Goal: Find specific fact: Locate a discrete piece of known information

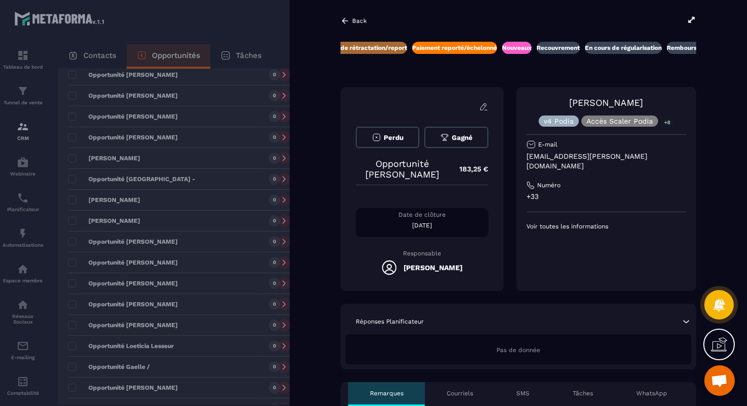
click at [588, 155] on p "[EMAIL_ADDRESS][PERSON_NAME][DOMAIN_NAME]" at bounding box center [606, 160] width 160 height 19
copy div "[EMAIL_ADDRESS][PERSON_NAME][DOMAIN_NAME]"
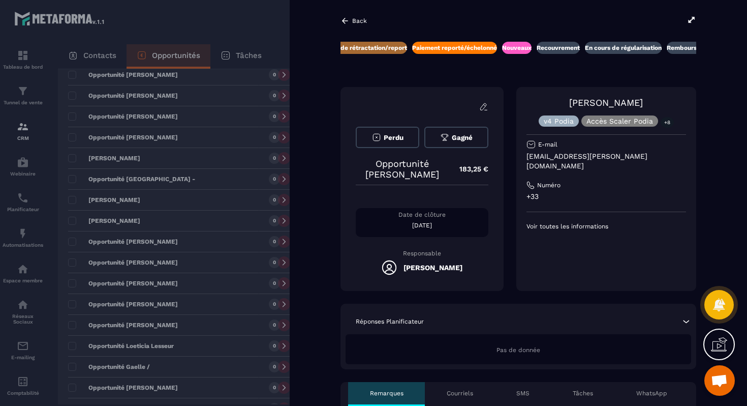
click at [234, 7] on div at bounding box center [373, 203] width 747 height 406
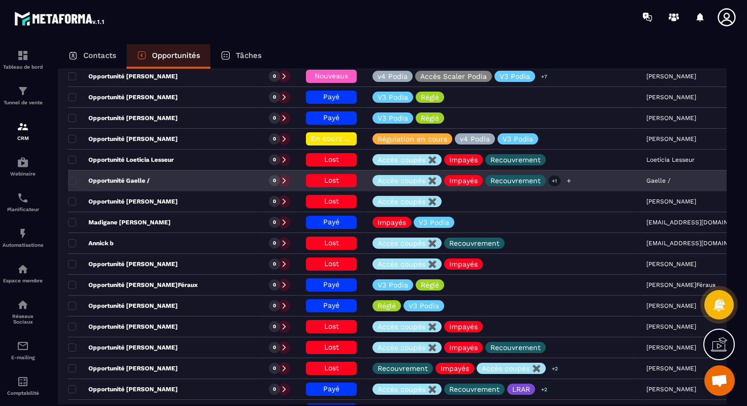
scroll to position [347, 0]
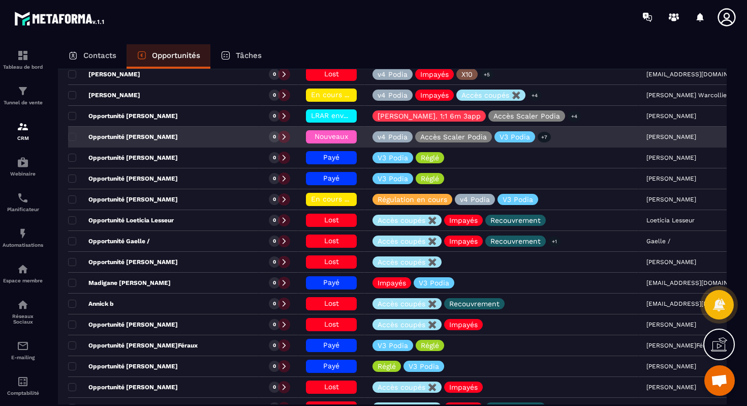
click at [151, 131] on div "Opportunité [PERSON_NAME]" at bounding box center [163, 137] width 191 height 20
